Goal: Check status: Check status

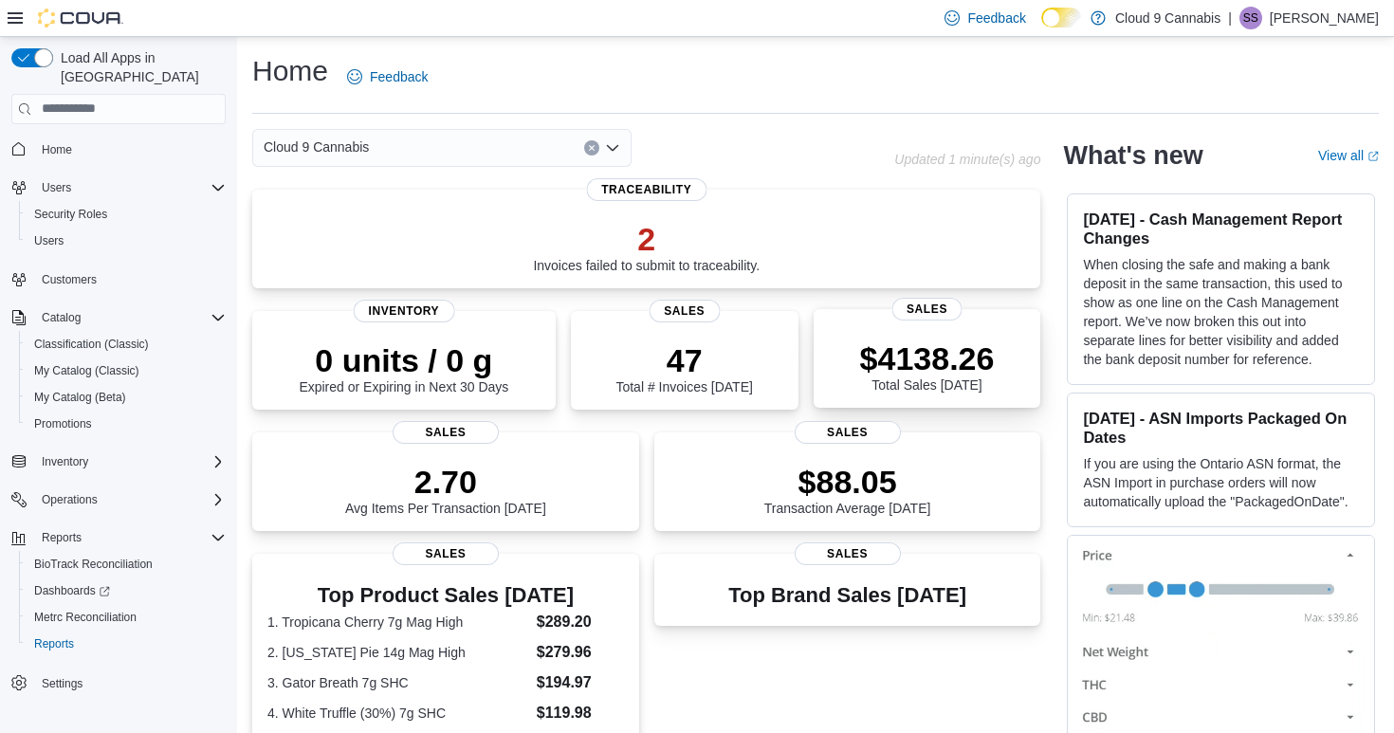
click at [922, 378] on div "$4138.26 Total Sales [DATE]" at bounding box center [927, 365] width 135 height 53
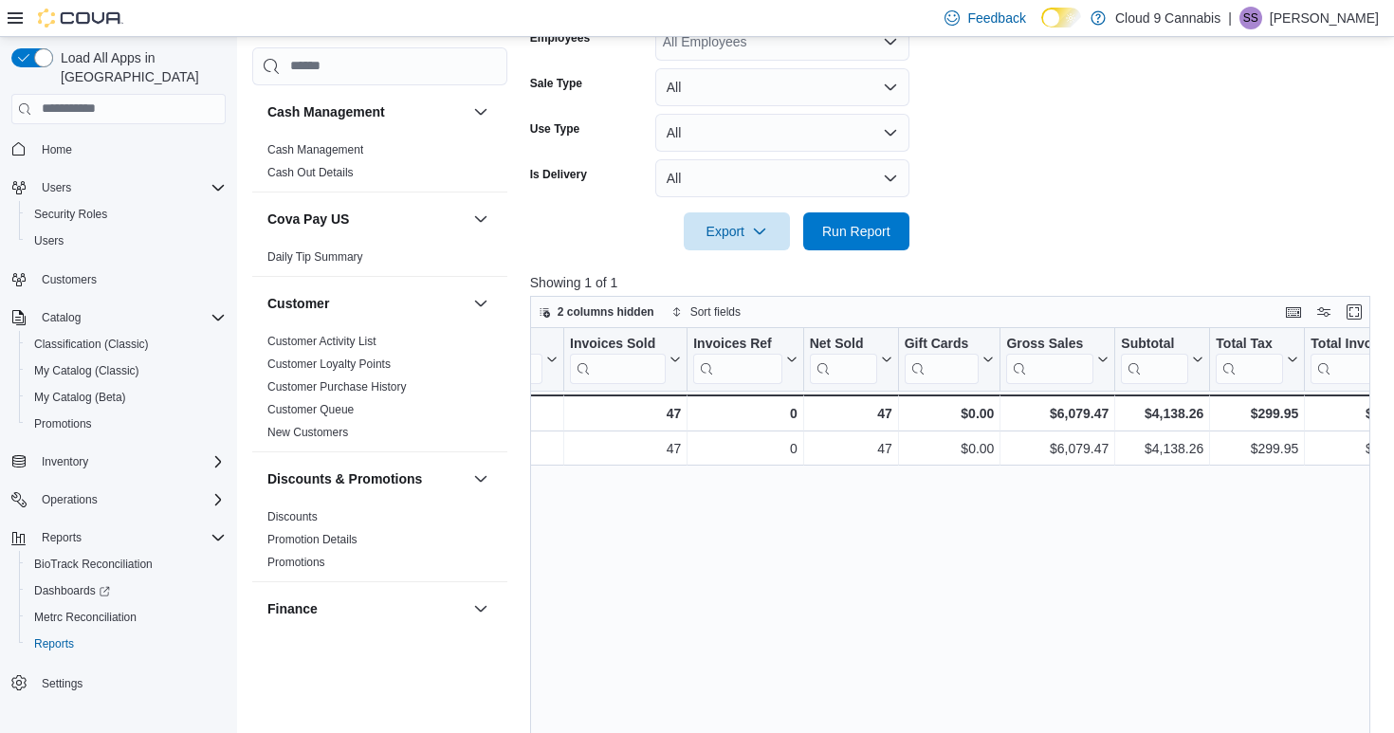
scroll to position [0, 64]
